Goal: Check status

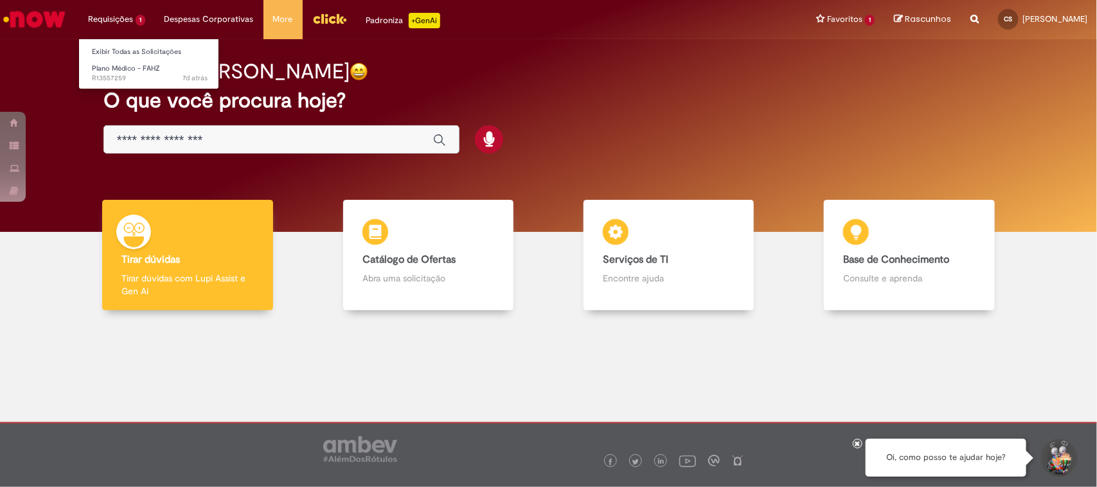
click at [116, 16] on li "Requisições 1 Exibir Todas as Solicitações Plano Médico - FAHZ 7d atrás 7 dias …" at bounding box center [116, 19] width 76 height 39
click at [101, 64] on span "Plano Médico - FAHZ" at bounding box center [126, 69] width 68 height 10
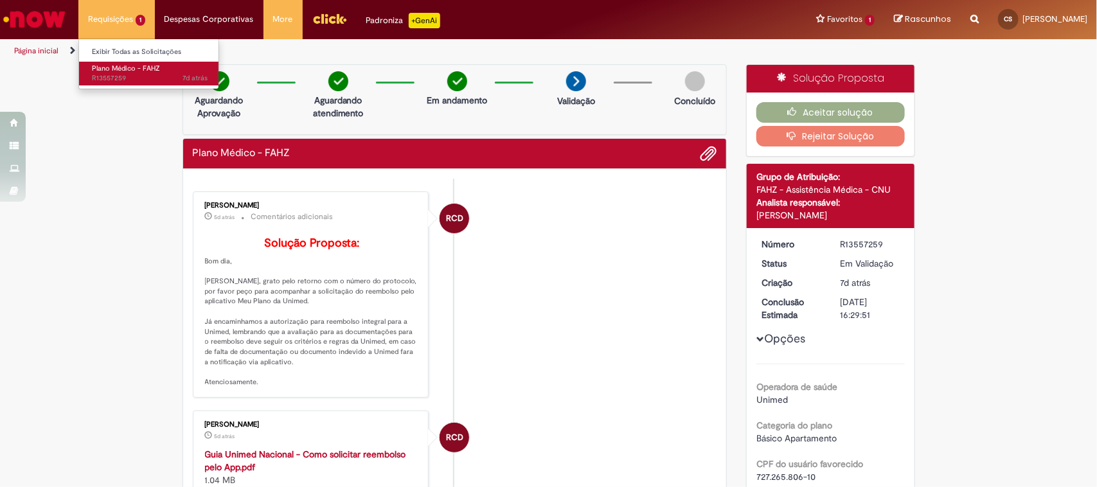
click at [105, 75] on span "7d atrás 7 dias atrás R13557259" at bounding box center [150, 78] width 116 height 10
click at [107, 18] on li "Requisições 1 Exibir Todas as Solicitações Plano Médico - FAHZ 7d atrás 7 dias …" at bounding box center [116, 19] width 76 height 39
click at [108, 18] on li "Requisições 1 Exibir Todas as Solicitações Plano Médico - FAHZ 7d atrás 7 dias …" at bounding box center [116, 19] width 76 height 39
